Goal: Information Seeking & Learning: Learn about a topic

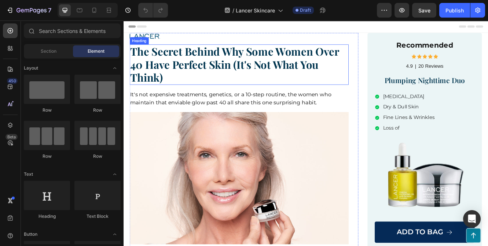
click at [240, 55] on strong "The Secret Behind Why Some Women Over 40 Have Perfect Skin (It's Not What You T…" at bounding box center [258, 73] width 252 height 49
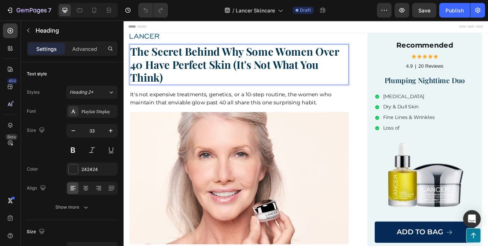
click at [241, 61] on strong "The Secret Behind Why Some Women Over 40 Have Perfect Skin (It's Not What You T…" at bounding box center [258, 73] width 252 height 49
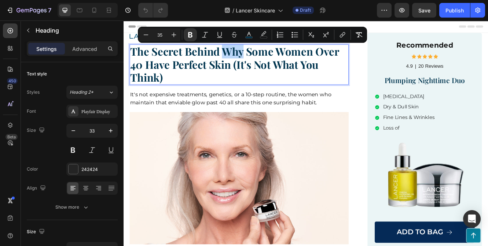
click at [244, 62] on strong "The Secret Behind Why Some Women Over 40 Have Perfect Skin (It's Not What You T…" at bounding box center [258, 73] width 252 height 49
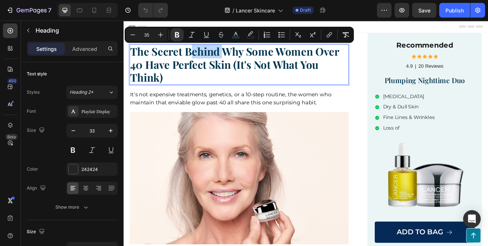
drag, startPoint x: 243, startPoint y: 60, endPoint x: 202, endPoint y: 59, distance: 41.0
click at [202, 59] on strong "The Secret Behind Why Some Women Over 40 Have Perfect Skin (It's Not What You T…" at bounding box center [258, 73] width 252 height 49
click at [269, 68] on strong "The Secret Behind Why Some Women Over 40 Have Perfect Skin (It's Not What You T…" at bounding box center [258, 73] width 252 height 49
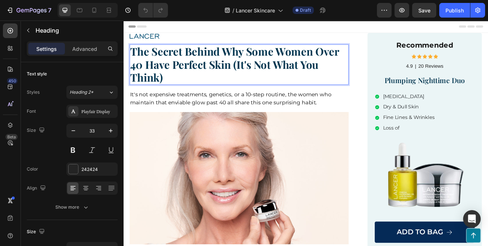
click at [237, 94] on p "The Secret Behind Why Some Women Over 40 Have Perfect Skin (It's Not What You T…" at bounding box center [263, 73] width 263 height 47
click at [256, 76] on strong "The Secret Behind Why Some Women Over 40 Have Perfect Skin (It's Not What You T…" at bounding box center [258, 73] width 252 height 49
drag, startPoint x: 245, startPoint y: 60, endPoint x: 199, endPoint y: 62, distance: 45.8
click at [199, 62] on strong "The Secret Behind Why Some Women Over 40 Have Perfect Skin (It's Not What You T…" at bounding box center [258, 73] width 252 height 49
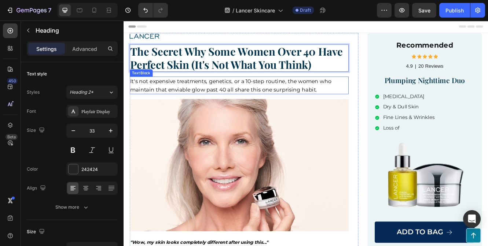
click at [273, 107] on span "It's not expensive treatments, genetics, or a 10-step routine, the women who ma…" at bounding box center [253, 99] width 243 height 18
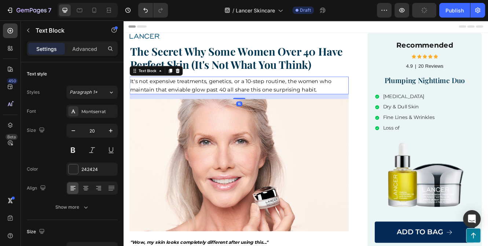
scroll to position [3, 0]
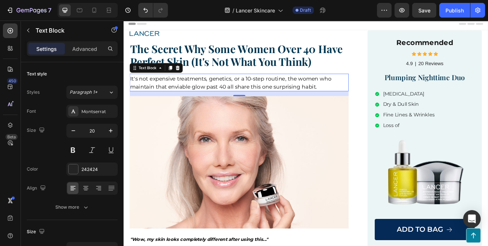
click at [354, 103] on span "It's not expensive treatments, genetics, or a 10-step routine, the women who ma…" at bounding box center [253, 96] width 243 height 18
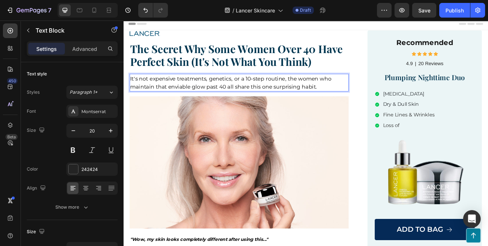
click at [354, 103] on span "It's not expensive treatments, genetics, or a 10-step routine, the women who ma…" at bounding box center [253, 96] width 243 height 18
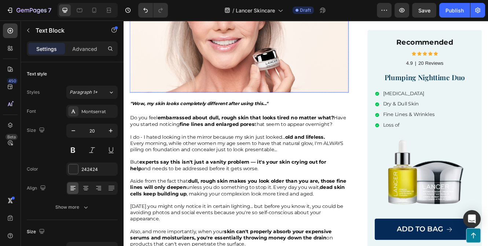
scroll to position [173, 0]
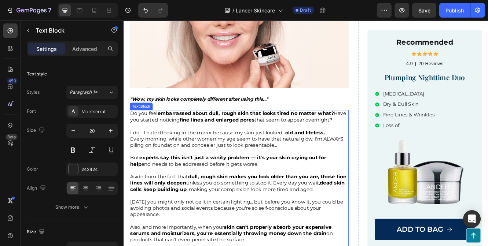
click at [361, 183] on p at bounding box center [263, 179] width 263 height 8
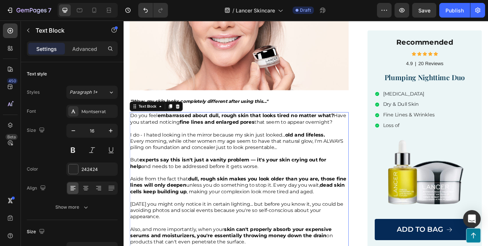
scroll to position [180, 0]
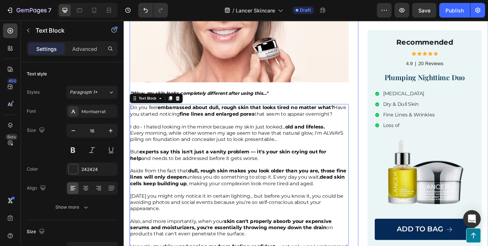
click at [279, 106] on strong ""Wow, my skin looks completely different after using this..."" at bounding box center [215, 108] width 166 height 7
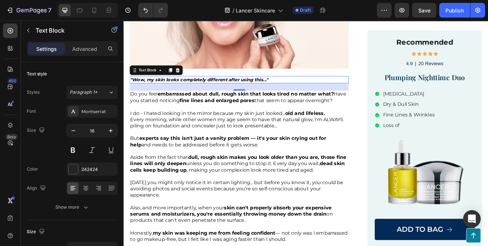
scroll to position [198, 0]
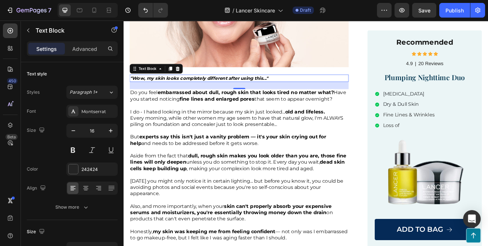
click at [302, 86] on p ""Wow, my skin looks completely different after using this..."" at bounding box center [263, 90] width 263 height 8
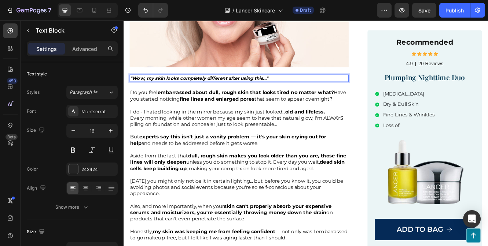
click at [302, 86] on p ""Wow, my skin looks completely different after using this..."" at bounding box center [263, 90] width 263 height 8
drag, startPoint x: 372, startPoint y: 88, endPoint x: 300, endPoint y: 90, distance: 71.8
click at [300, 90] on p ""Wow, my skin looks completely different after using this..." said a Lancer cus…" at bounding box center [263, 90] width 263 height 8
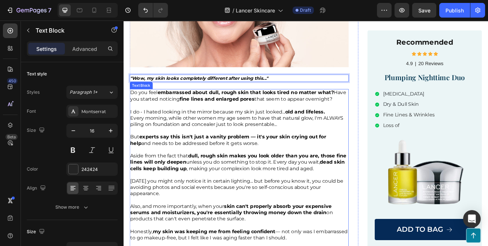
click at [237, 114] on strong "fine lines and enlarged pores" at bounding box center [236, 115] width 90 height 7
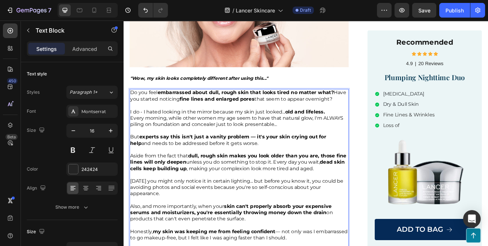
click at [132, 114] on span "Do you feel embarrassed about dull, rough skin that looks tired no matter what?…" at bounding box center [262, 111] width 260 height 15
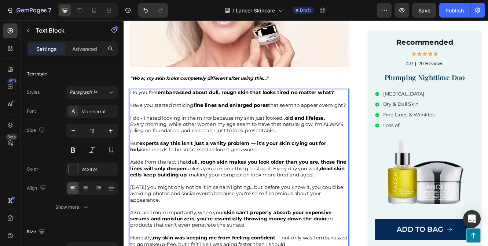
click at [191, 133] on p "Rich Text Editor. Editing area: main" at bounding box center [263, 131] width 263 height 8
click at [162, 124] on span "Have you started noticing fine lines and enlarged pores that seem to appear ove…" at bounding box center [262, 122] width 260 height 7
click at [246, 127] on p "Have you started noticing fine lines and enlarged pores that seem to appear ove…" at bounding box center [263, 123] width 263 height 8
click at [365, 142] on strong "old and lifeless." at bounding box center [342, 138] width 48 height 7
click at [368, 143] on p "I do - I hated looking in the mirror because my skin just looked... old and lif…" at bounding box center [263, 139] width 263 height 8
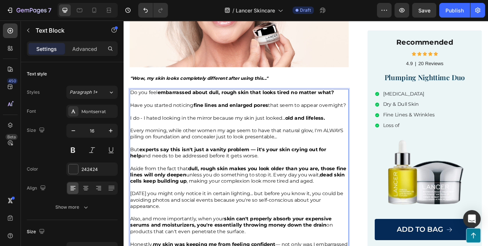
click at [305, 172] on p "Rich Text Editor. Editing area: main" at bounding box center [263, 169] width 263 height 8
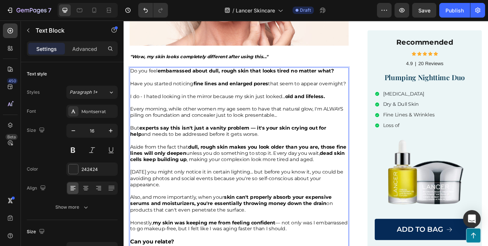
scroll to position [225, 0]
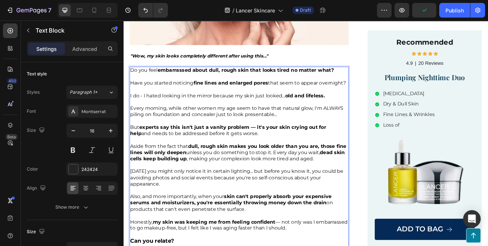
click at [147, 115] on span "I do - I hated looking in the mirror because my skin just looked... old and lif…" at bounding box center [249, 111] width 235 height 7
click at [215, 138] on span "Every morning, while other women my age seem to have that natural glow, I'm ALW…" at bounding box center [260, 130] width 257 height 15
click at [315, 115] on span "I do, I hated looking in the mirror because my skin just looked... old and life…" at bounding box center [248, 111] width 232 height 7
click at [317, 138] on p "Every morning, while other women my age seem to have that natural glow, I'm ALW…" at bounding box center [263, 130] width 263 height 15
click at [220, 138] on span "Every morning, while other women my age seem to have that natural glow, I'm ALW…" at bounding box center [260, 130] width 257 height 15
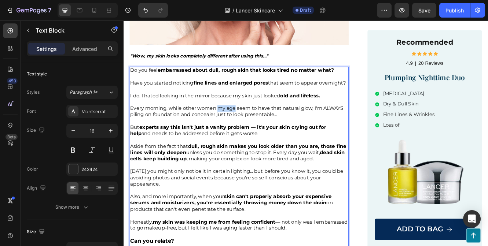
drag, startPoint x: 259, startPoint y: 132, endPoint x: 236, endPoint y: 132, distance: 23.1
click at [236, 132] on span "Every morning, while other women my age seem to have that natural glow, I'm ALW…" at bounding box center [260, 130] width 257 height 15
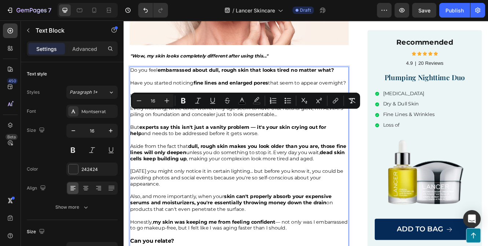
click at [319, 138] on p "Every morning, while other women my age seem to have that natural glow, I'm ALW…" at bounding box center [263, 130] width 263 height 15
drag, startPoint x: 259, startPoint y: 134, endPoint x: 239, endPoint y: 135, distance: 19.8
click at [239, 135] on span "Every morning, while other women my age seem to have that natural glow, I'm ALW…" at bounding box center [260, 130] width 257 height 15
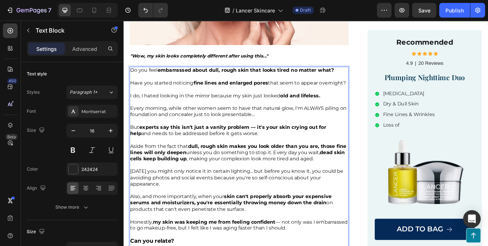
click at [307, 138] on p "Every morning, while other women seem to have that natural glow, I'm ALWAYS pil…" at bounding box center [263, 130] width 263 height 15
click at [328, 135] on span "Every morning, while other women seem to have that natural glow, I'm ALWAYS pil…" at bounding box center [262, 130] width 261 height 15
click at [316, 162] on p "But experts say this isn't just a vanity problem — it's your skin crying out fo…" at bounding box center [263, 153] width 263 height 15
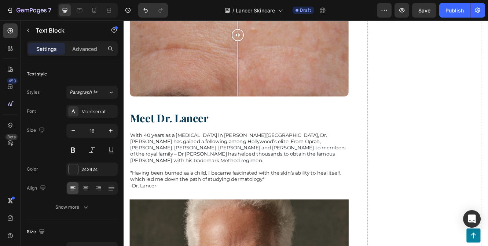
scroll to position [1722, 0]
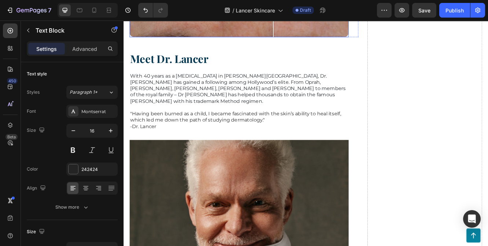
drag, startPoint x: 263, startPoint y: 123, endPoint x: 304, endPoint y: 149, distance: 48.7
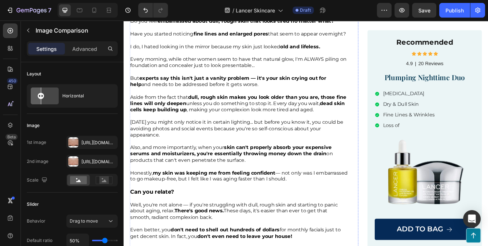
scroll to position [286, 0]
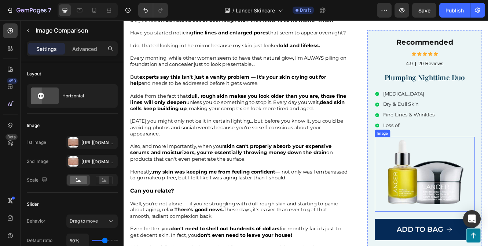
click at [475, 210] on img at bounding box center [486, 206] width 121 height 90
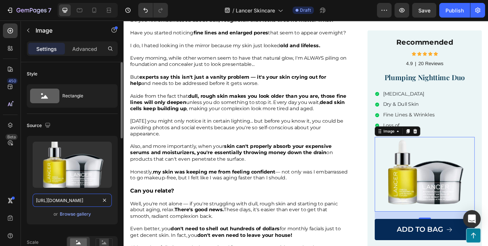
click at [90, 199] on input "[URL][DOMAIN_NAME]" at bounding box center [72, 200] width 79 height 13
paste input "[DOMAIN_NAME][URL]"
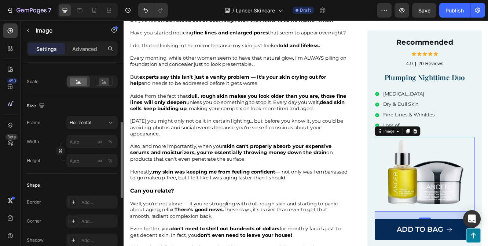
scroll to position [0, 0]
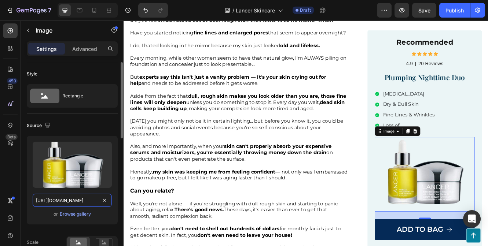
paste input "[DOMAIN_NAME][URL]"
type input "[URL][DOMAIN_NAME]"
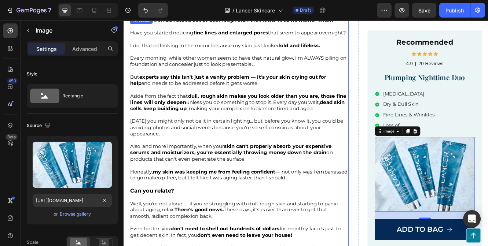
click at [226, 230] on p "Honestly, my skin was keeping me from feeling confident — not only was I embarr…" at bounding box center [263, 215] width 263 height 31
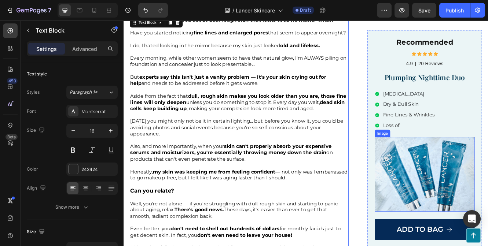
click at [470, 214] on img at bounding box center [486, 206] width 121 height 90
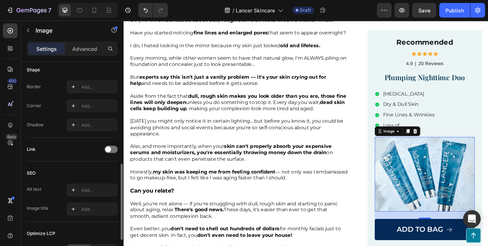
scroll to position [264, 0]
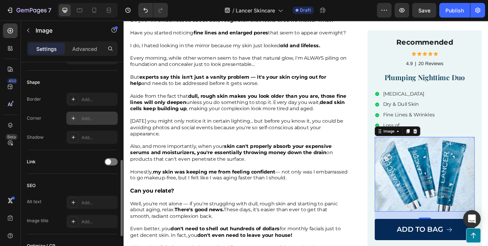
click at [89, 113] on div "Add..." at bounding box center [91, 118] width 51 height 13
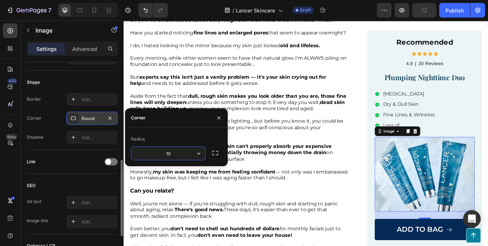
type input "10"
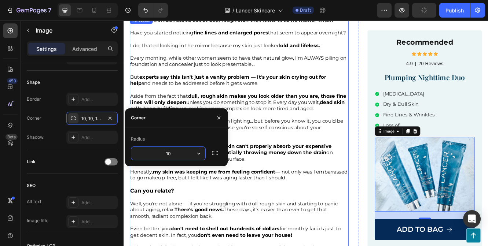
click at [318, 97] on strong "experts say this isn't just a vanity problem — it's your skin crying out for he…" at bounding box center [250, 92] width 236 height 15
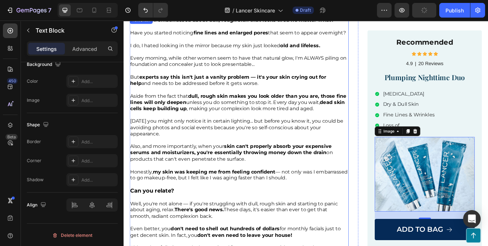
scroll to position [0, 0]
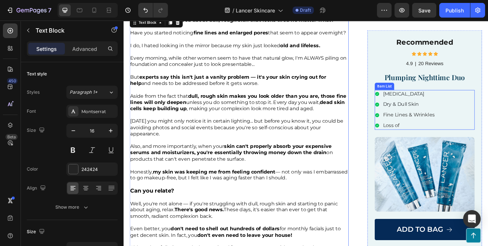
click at [455, 111] on span "[MEDICAL_DATA]" at bounding box center [461, 109] width 50 height 7
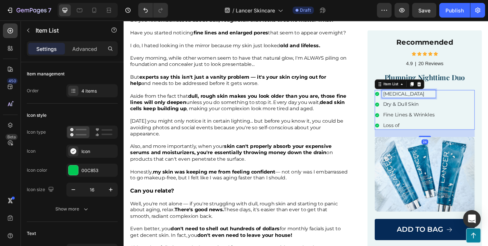
click at [455, 111] on span "[MEDICAL_DATA]" at bounding box center [461, 109] width 50 height 7
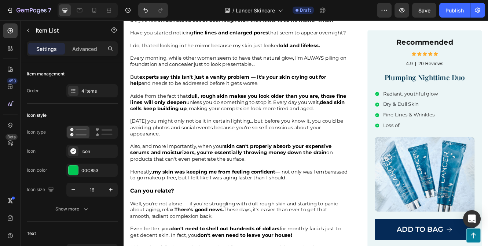
click at [462, 109] on p "Radiant, youthful glow" at bounding box center [469, 110] width 66 height 8
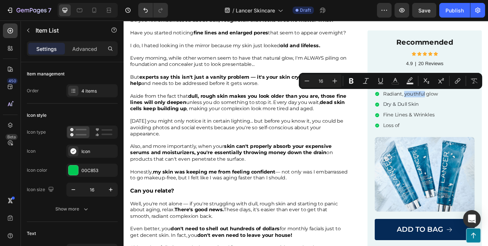
click at [462, 110] on p "Radiant, youthful glow" at bounding box center [469, 110] width 66 height 8
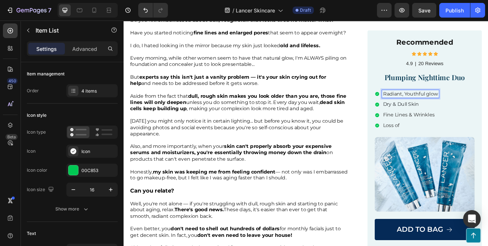
click at [465, 121] on span "Dry & Dull Skin" at bounding box center [457, 121] width 43 height 7
click at [487, 110] on p "Radiant, Youthful glow" at bounding box center [469, 110] width 66 height 8
click at [487, 111] on p "Radiant, Youthful glow" at bounding box center [469, 110] width 66 height 8
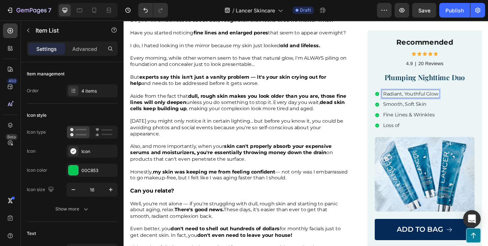
click at [481, 136] on p "Fine Lines & Wrinkles" at bounding box center [469, 135] width 67 height 8
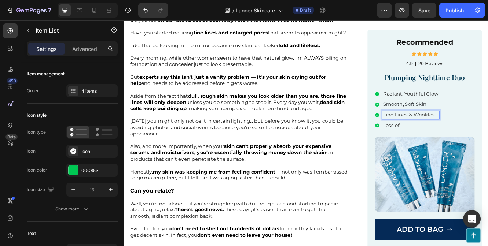
click at [481, 136] on p "Fine Lines & Wrinkles" at bounding box center [469, 135] width 67 height 8
click at [436, 135] on p "Fine Lines & Wrinkles" at bounding box center [469, 135] width 67 height 8
click at [453, 147] on p "Loss of" at bounding box center [479, 148] width 87 height 8
click at [465, 134] on p "Reduce Fine Lines & Wrinkles" at bounding box center [479, 135] width 87 height 8
drag, startPoint x: 455, startPoint y: 136, endPoint x: 429, endPoint y: 136, distance: 26.4
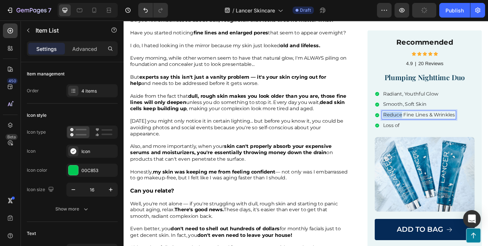
click at [429, 136] on div "Reduce Fine Lines & Wrinkles" at bounding box center [475, 135] width 98 height 10
click at [452, 148] on p "Loss of" at bounding box center [477, 148] width 82 height 8
click at [487, 150] on p "Smaller Pores, Even Skintone" at bounding box center [479, 148] width 86 height 8
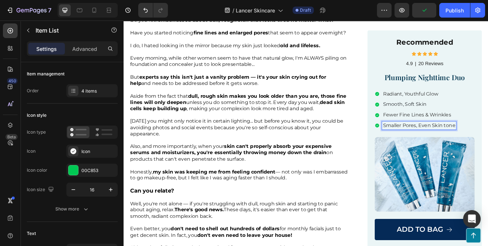
click at [487, 148] on p "Smaller Pores, Even Skin tone" at bounding box center [479, 148] width 87 height 8
click at [363, 192] on p "Also, and more importantly, when your skin can't properly absorb your expensive…" at bounding box center [263, 180] width 263 height 23
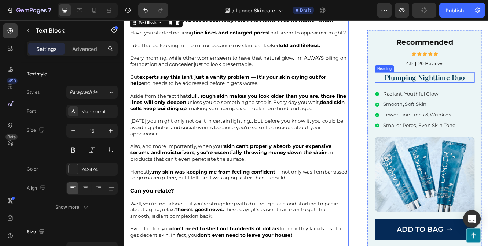
click at [487, 89] on span "Plumping Nighttime Duo" at bounding box center [486, 89] width 97 height 11
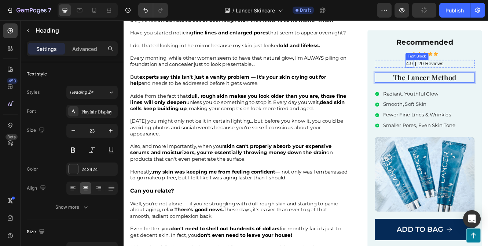
click at [468, 70] on p "4.9" at bounding box center [468, 73] width 8 height 8
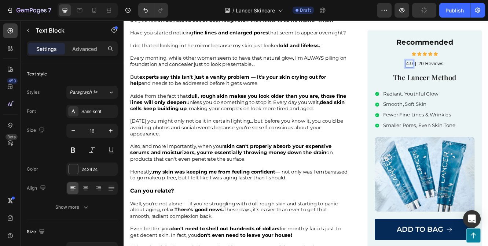
click at [468, 70] on p "4.9" at bounding box center [468, 73] width 8 height 8
click at [476, 74] on p "Rated 4.9" at bounding box center [468, 73] width 25 height 8
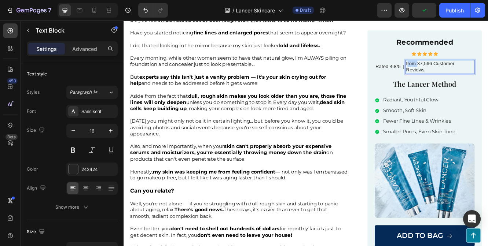
drag, startPoint x: 474, startPoint y: 74, endPoint x: 462, endPoint y: 73, distance: 12.1
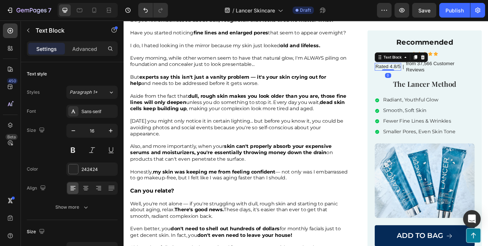
click at [454, 76] on div "Rated 4.8/5" at bounding box center [442, 76] width 32 height 9
click at [459, 77] on div "|" at bounding box center [460, 76] width 3 height 9
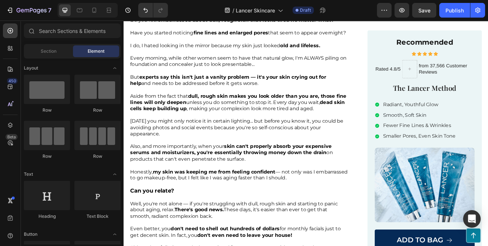
click at [50, 58] on div "Section Element" at bounding box center [72, 51] width 97 height 15
click at [52, 53] on span "Section" at bounding box center [49, 51] width 16 height 7
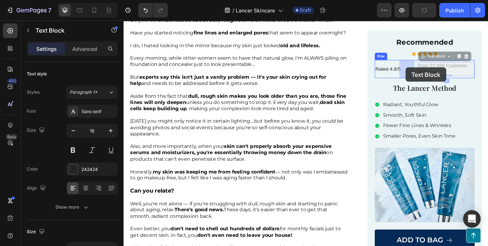
drag, startPoint x: 497, startPoint y: 75, endPoint x: 464, endPoint y: 77, distance: 33.0
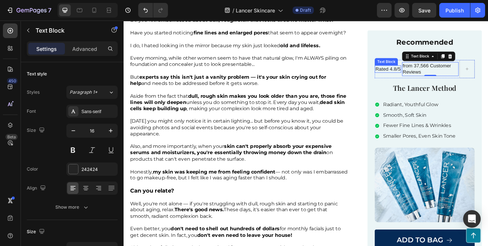
click at [448, 83] on p "Rated 4.8/5" at bounding box center [442, 79] width 30 height 8
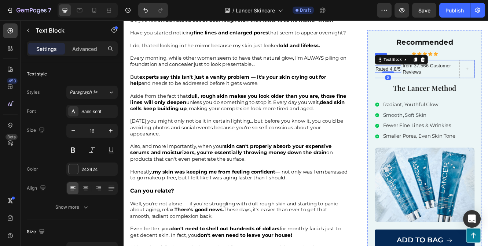
click at [459, 88] on div "from 37,566 Customer Reviews Text Block" at bounding box center [493, 79] width 68 height 22
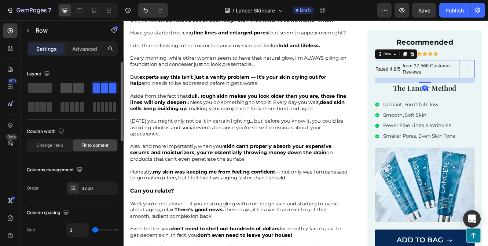
click at [73, 87] on span at bounding box center [78, 88] width 11 height 10
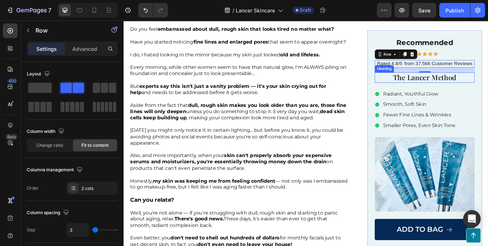
scroll to position [279, 0]
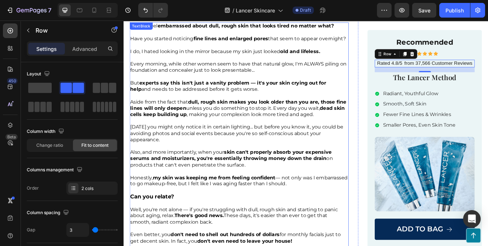
click at [330, 124] on strong "dull, rough skin makes you look older than you are, those fine lines will only …" at bounding box center [262, 122] width 260 height 15
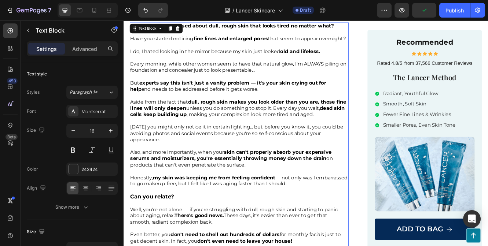
click at [348, 133] on span "Aside from the fact that dull, rough skin makes you look older than you are, th…" at bounding box center [262, 126] width 260 height 22
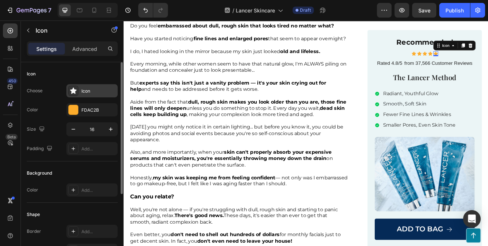
click at [78, 92] on div at bounding box center [73, 91] width 10 height 10
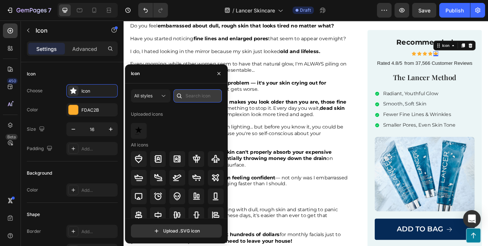
click at [192, 97] on input "text" at bounding box center [197, 95] width 48 height 13
type input "s"
click at [140, 132] on img at bounding box center [138, 130] width 9 height 9
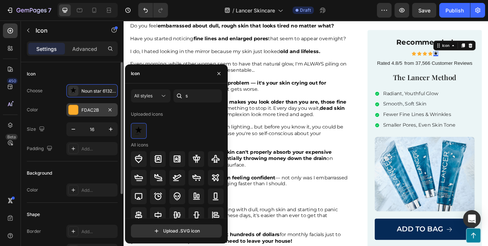
click at [106, 112] on div at bounding box center [110, 110] width 9 height 9
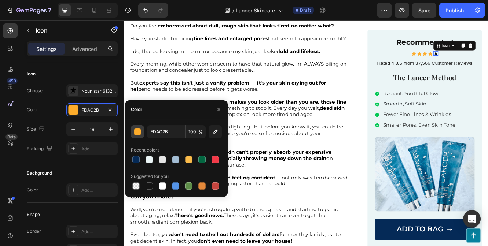
click at [139, 134] on div "button" at bounding box center [137, 132] width 7 height 7
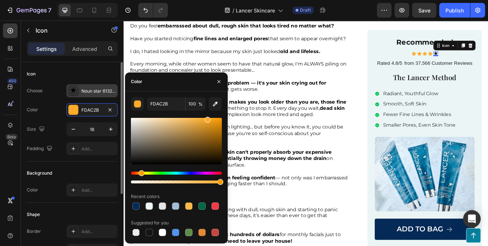
click at [88, 89] on div "Noun star 6132897" at bounding box center [98, 91] width 34 height 7
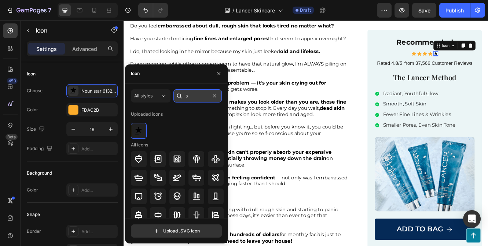
click at [195, 99] on input "s" at bounding box center [197, 95] width 48 height 13
type input "star"
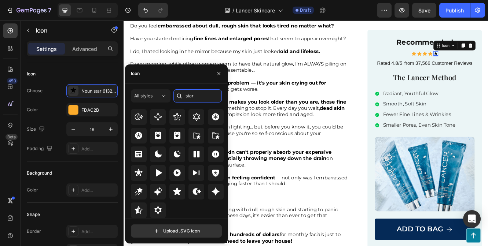
scroll to position [250, 0]
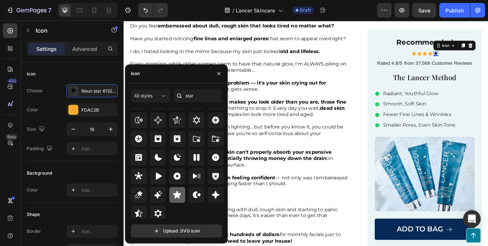
click at [181, 197] on div at bounding box center [177, 195] width 16 height 16
click at [218, 73] on icon "button" at bounding box center [218, 73] width 3 height 3
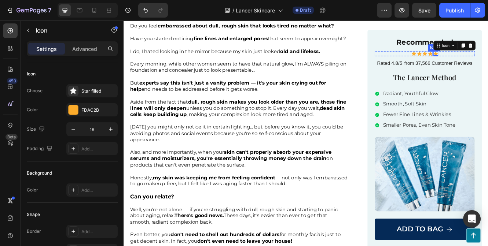
click at [487, 63] on icon at bounding box center [493, 60] width 5 height 5
click at [485, 60] on icon at bounding box center [487, 61] width 6 height 6
click at [487, 93] on p "The Lancer Method" at bounding box center [486, 89] width 119 height 11
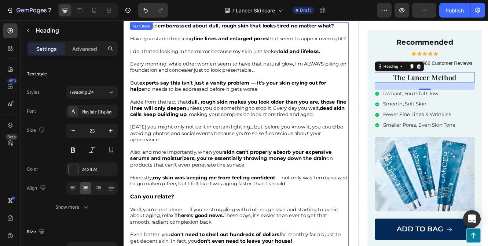
click at [363, 101] on strong "experts say this isn't just a vanity problem — it's your skin crying out for he…" at bounding box center [250, 99] width 236 height 15
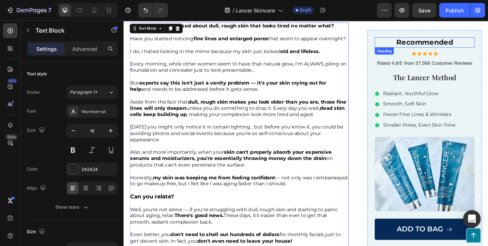
click at [487, 51] on h2 "Recommended" at bounding box center [486, 47] width 121 height 12
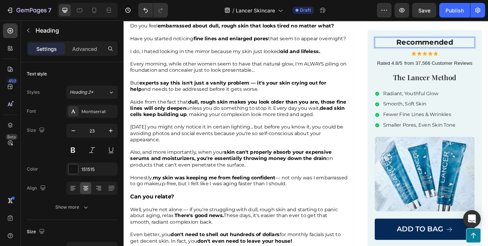
click at [487, 51] on p "Recommended" at bounding box center [486, 47] width 119 height 11
click at [477, 48] on p "Your Solution" at bounding box center [486, 47] width 119 height 11
click at [487, 49] on p "Your Solution" at bounding box center [486, 47] width 119 height 11
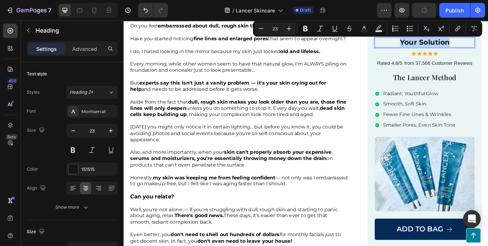
click at [474, 48] on p "Your Solution" at bounding box center [486, 47] width 119 height 11
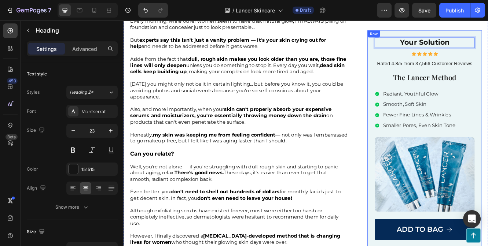
scroll to position [340, 0]
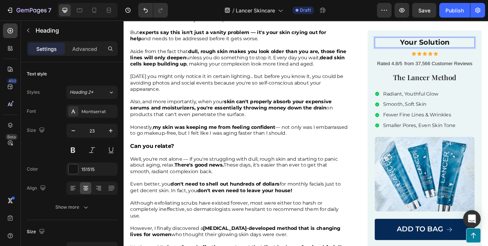
click at [487, 49] on p "Your Solution" at bounding box center [486, 47] width 119 height 11
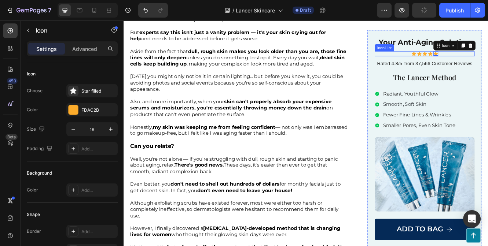
click at [487, 63] on div "Icon Icon Icon Icon Icon 0" at bounding box center [486, 61] width 121 height 6
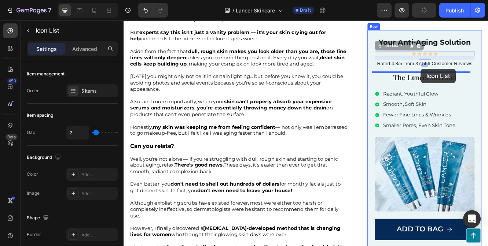
drag, startPoint x: 442, startPoint y: 50, endPoint x: 482, endPoint y: 79, distance: 49.3
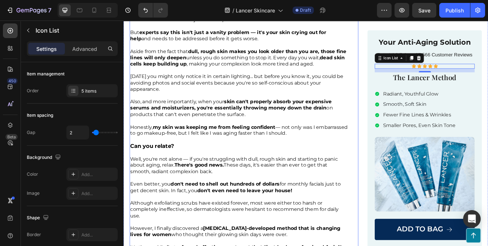
click at [392, 103] on div "Image The Secret Why Some Women Over 40 Have Perfect Skin (It's Not What You Th…" at bounding box center [269, 1] width 276 height 611
